Goal: Browse casually

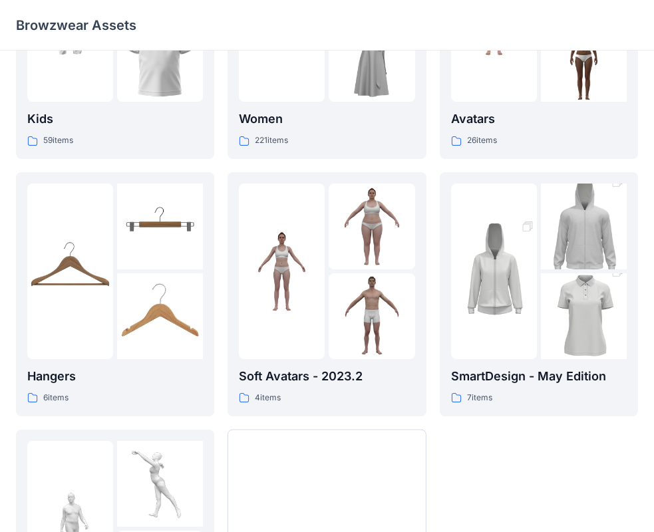
scroll to position [266, 0]
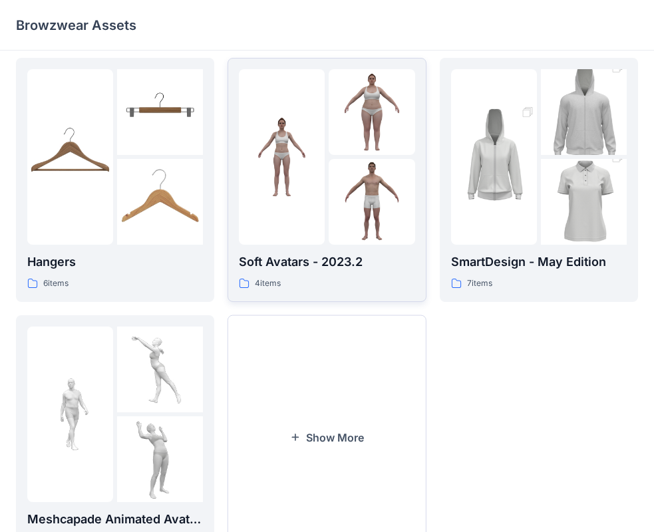
click at [295, 260] on p "Soft Avatars - 2023.2" at bounding box center [327, 262] width 176 height 19
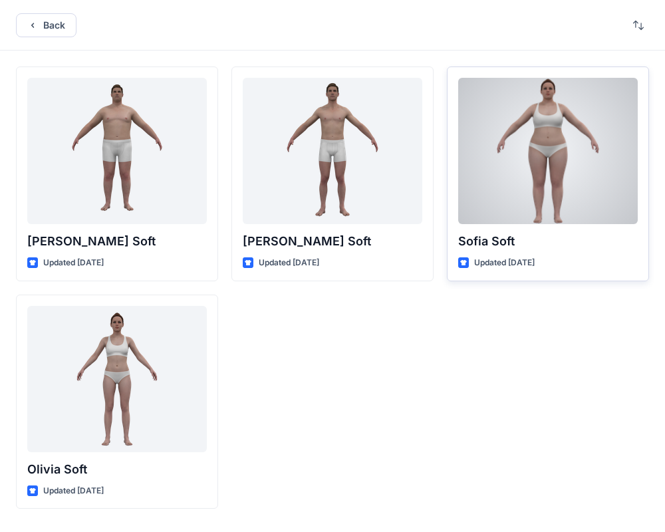
click at [543, 164] on div at bounding box center [548, 151] width 180 height 146
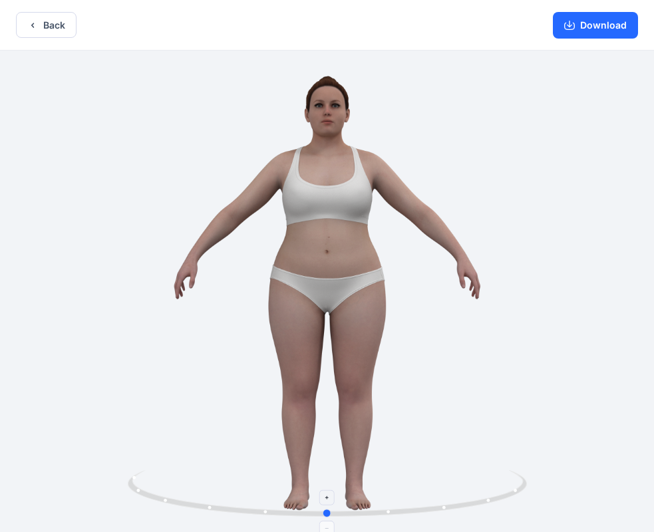
click at [455, 502] on icon at bounding box center [329, 495] width 402 height 50
drag, startPoint x: 455, startPoint y: 502, endPoint x: 72, endPoint y: 393, distance: 398.4
click at [72, 393] on div at bounding box center [327, 293] width 654 height 484
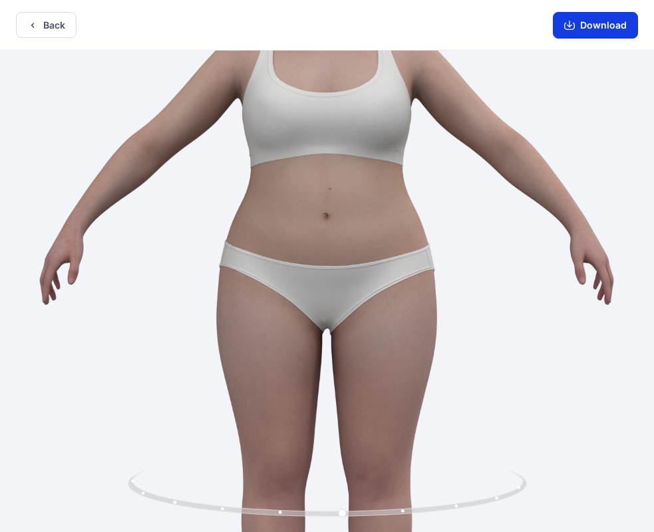
click at [567, 21] on icon "button" at bounding box center [569, 25] width 11 height 11
click at [571, 24] on icon "button" at bounding box center [569, 24] width 5 height 7
